Goal: Information Seeking & Learning: Learn about a topic

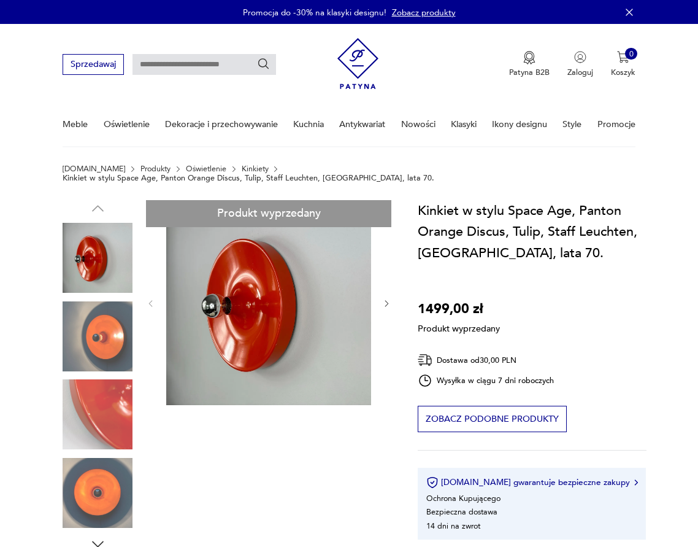
click at [101, 299] on div "Produkt wyprzedany Opis produktu Unikatowy kinkiet w stylu Space Age, Orange Di…" at bounding box center [227, 508] width 329 height 616
click at [99, 328] on div "Produkt wyprzedany Opis produktu Unikatowy kinkiet w stylu Space Age, Orange Di…" at bounding box center [227, 508] width 329 height 616
click at [109, 382] on div "Produkt wyprzedany Opis produktu Unikatowy kinkiet w stylu Space Age, Orange Di…" at bounding box center [227, 508] width 329 height 616
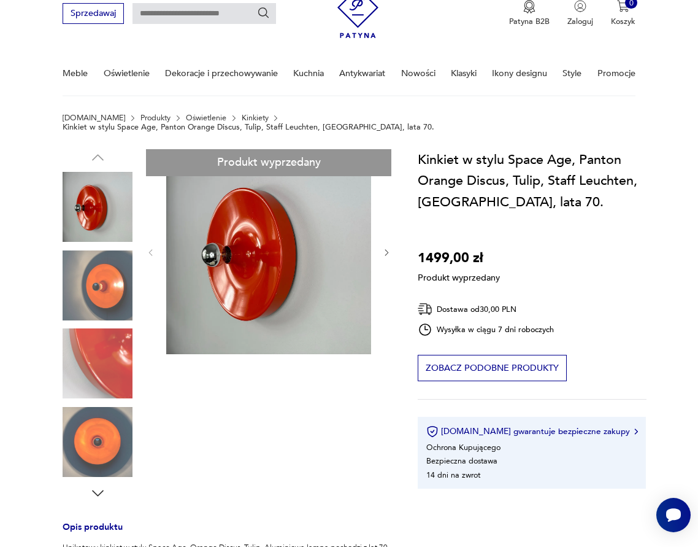
scroll to position [123, 0]
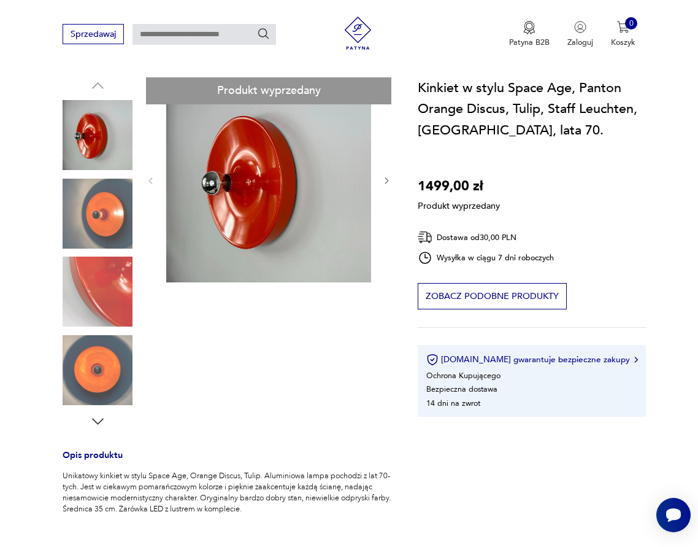
click at [386, 172] on div "Produkt wyprzedany Opis produktu Unikatowy kinkiet w stylu Space Age, Orange Di…" at bounding box center [227, 385] width 329 height 616
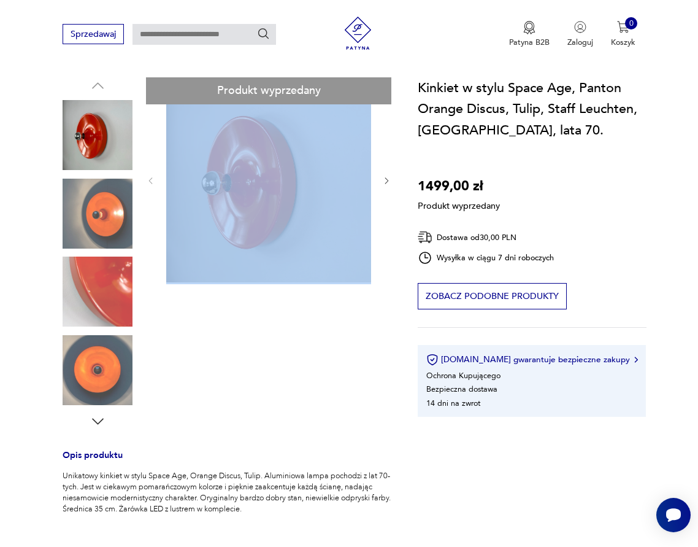
drag, startPoint x: 386, startPoint y: 172, endPoint x: 102, endPoint y: 353, distance: 336.9
click at [152, 233] on div "Produkt wyprzedany Opis produktu Unikatowy kinkiet w stylu Space Age, Orange Di…" at bounding box center [227, 385] width 329 height 616
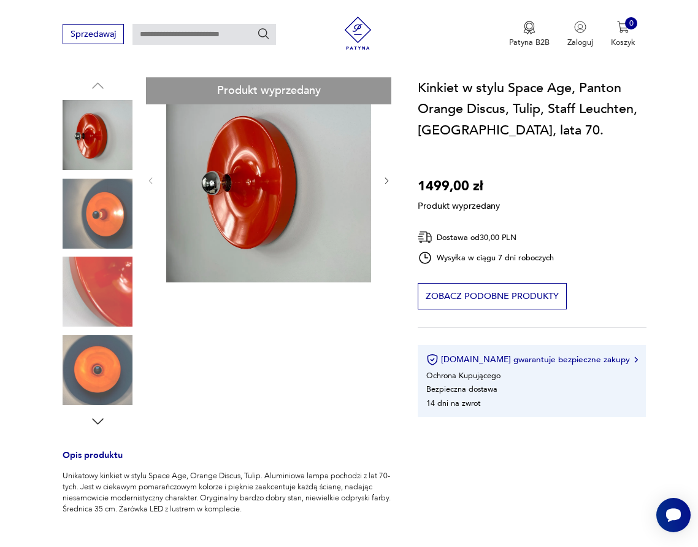
click at [90, 378] on div "Produkt wyprzedany Opis produktu Unikatowy kinkiet w stylu Space Age, Orange Di…" at bounding box center [227, 385] width 329 height 616
click at [287, 376] on div "Produkt wyprzedany Opis produktu Unikatowy kinkiet w stylu Space Age, Orange Di…" at bounding box center [227, 385] width 329 height 616
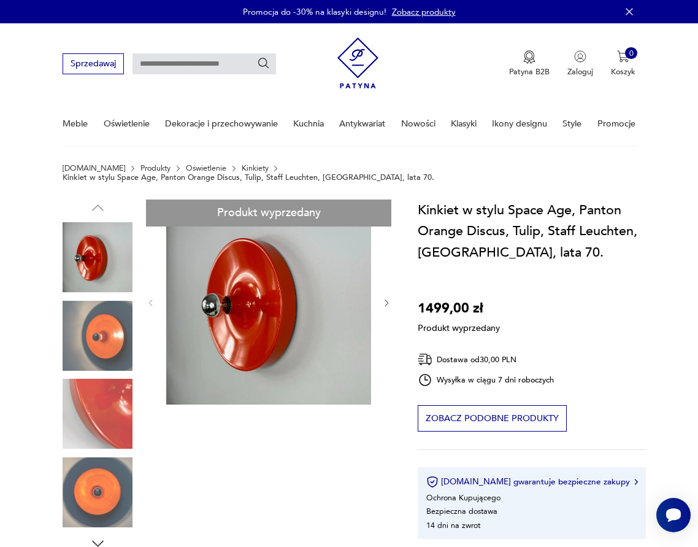
scroll to position [0, 0]
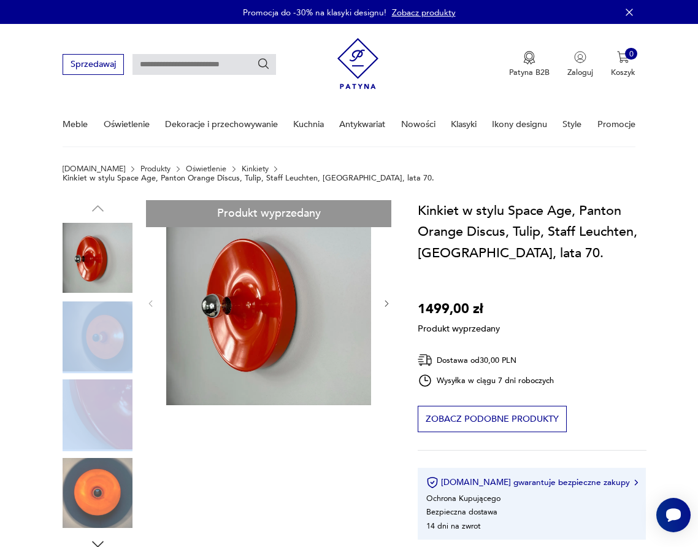
drag, startPoint x: 103, startPoint y: 325, endPoint x: 102, endPoint y: 393, distance: 68.1
click at [102, 392] on div "Produkt wyprzedany Opis produktu Unikatowy kinkiet w stylu Space Age, Orange Di…" at bounding box center [227, 508] width 329 height 616
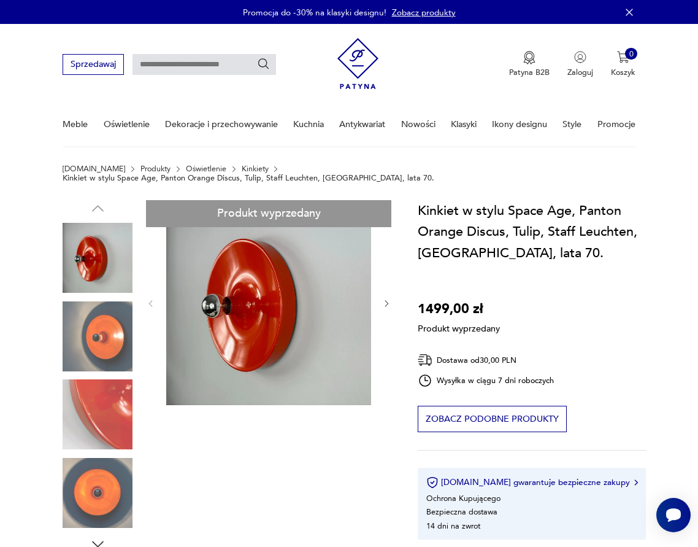
click at [101, 535] on div "Produkt wyprzedany Opis produktu Unikatowy kinkiet w stylu Space Age, Orange Di…" at bounding box center [227, 508] width 329 height 616
drag, startPoint x: 101, startPoint y: 535, endPoint x: 113, endPoint y: 514, distance: 24.2
click at [103, 530] on div "Produkt wyprzedany Opis produktu Unikatowy kinkiet w stylu Space Age, Orange Di…" at bounding box center [227, 508] width 329 height 616
drag, startPoint x: 175, startPoint y: 403, endPoint x: 183, endPoint y: 268, distance: 135.2
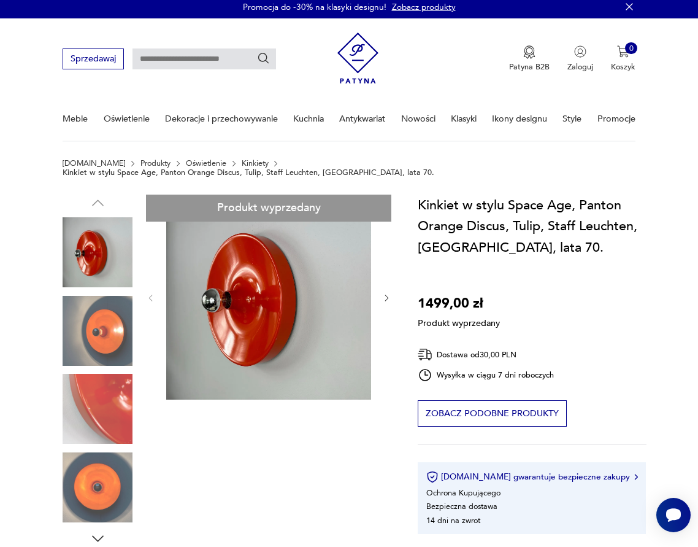
drag, startPoint x: 184, startPoint y: 268, endPoint x: 185, endPoint y: 289, distance: 21.5
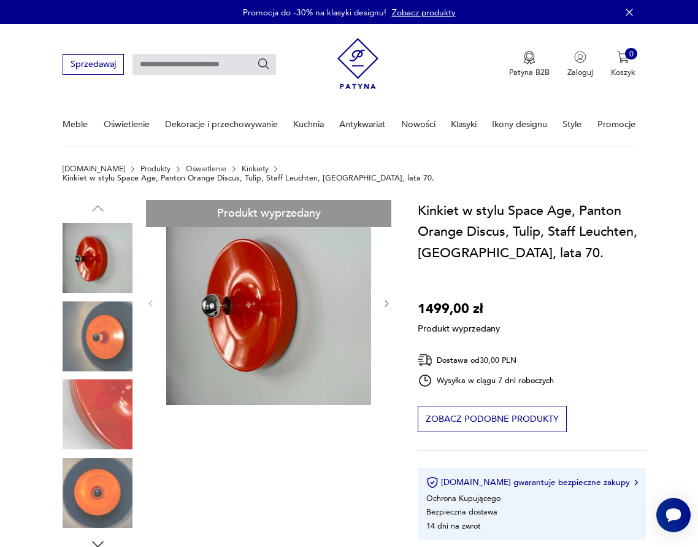
drag, startPoint x: 223, startPoint y: 244, endPoint x: 180, endPoint y: 271, distance: 50.6
click at [168, 255] on div "Produkt wyprzedany Opis produktu Unikatowy kinkiet w stylu Space Age, Orange Di…" at bounding box center [227, 508] width 329 height 616
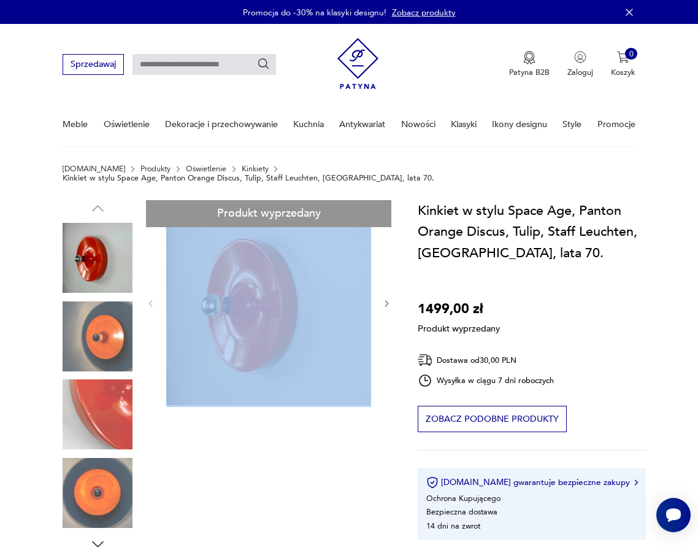
drag, startPoint x: 385, startPoint y: 290, endPoint x: 257, endPoint y: 302, distance: 128.2
click at [268, 301] on div "Produkt wyprzedany Opis produktu Unikatowy kinkiet w stylu Space Age, Orange Di…" at bounding box center [227, 508] width 329 height 616
click at [298, 296] on div "Produkt wyprzedany Opis produktu Unikatowy kinkiet w stylu Space Age, Orange Di…" at bounding box center [227, 508] width 329 height 616
